Goal: Find specific page/section: Find specific page/section

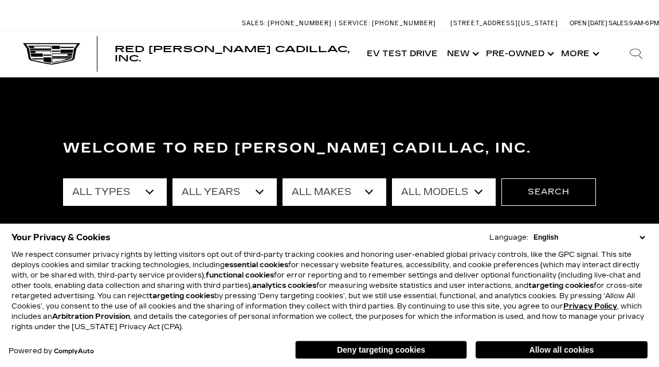
click at [644, 238] on select "English Spanish / Español English / [GEOGRAPHIC_DATA] Korean / 한국어 Vietnamese /…" at bounding box center [589, 237] width 117 height 10
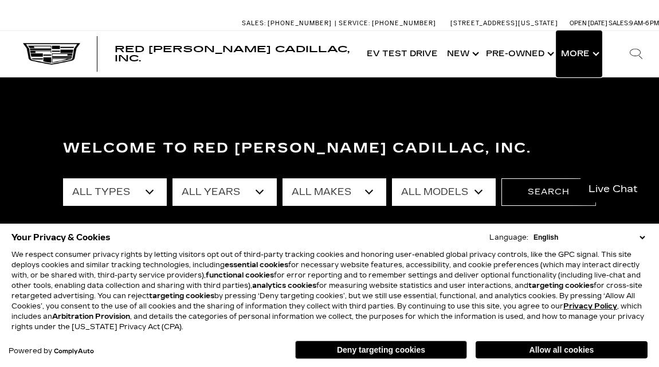
click at [578, 53] on button "Show More" at bounding box center [578, 54] width 45 height 46
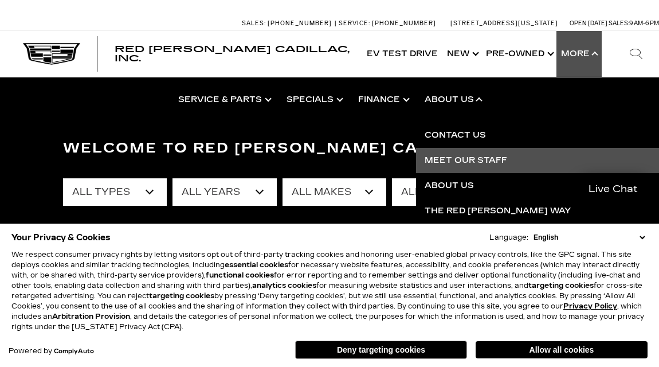
click at [468, 154] on link "Meet Our Staff" at bounding box center [554, 160] width 277 height 25
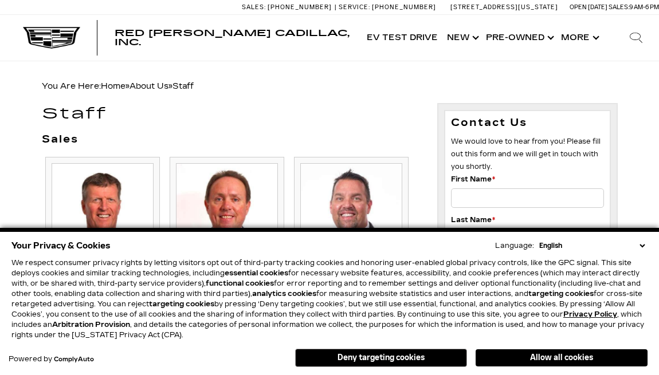
click at [642, 245] on select "English Spanish / Español English / [GEOGRAPHIC_DATA] Korean / 한국어 Vietnamese /…" at bounding box center [591, 246] width 111 height 10
click at [645, 245] on select "English Spanish / Español English / [GEOGRAPHIC_DATA] Korean / 한국어 Vietnamese /…" at bounding box center [591, 246] width 111 height 10
click at [642, 242] on select "English Spanish / Español English / [GEOGRAPHIC_DATA] Korean / 한국어 Vietnamese /…" at bounding box center [591, 246] width 111 height 10
click at [433, 357] on button "Deny targeting cookies" at bounding box center [381, 358] width 172 height 18
